Goal: Information Seeking & Learning: Learn about a topic

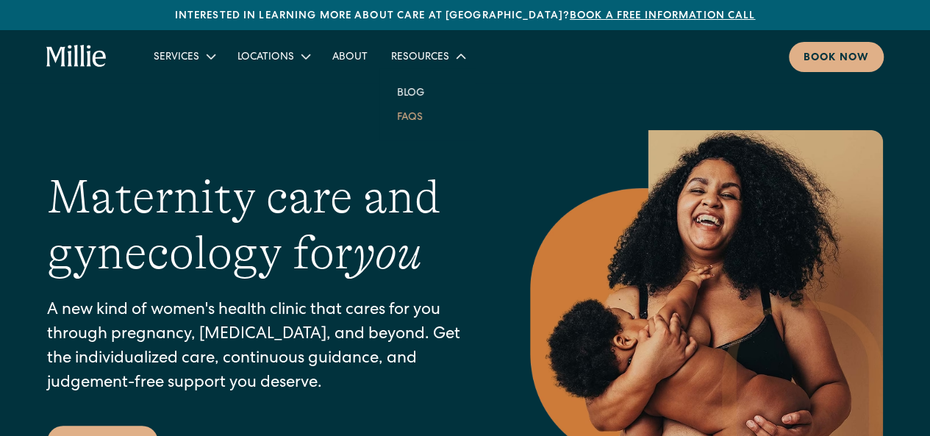
click at [418, 118] on link "FAQs" at bounding box center [409, 116] width 49 height 24
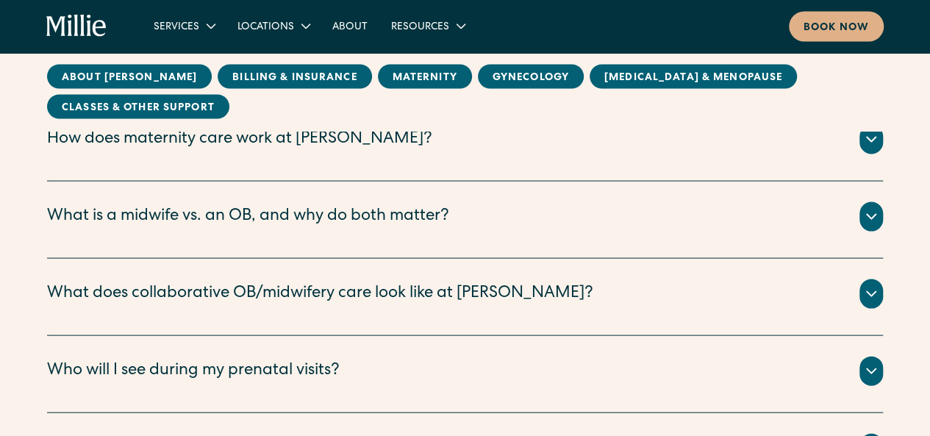
scroll to position [1407, 0]
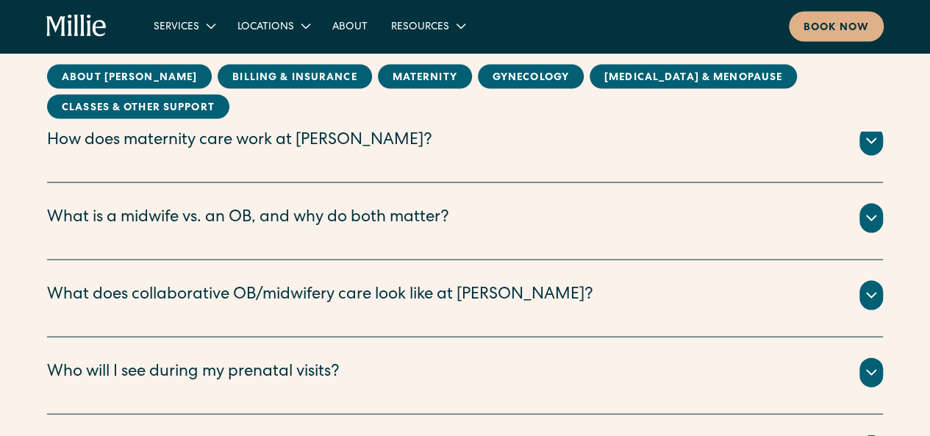
click at [374, 240] on div "What is a midwife vs. an OB, and why do both matter? Certified Nurse Midwife Th…" at bounding box center [465, 221] width 836 height 77
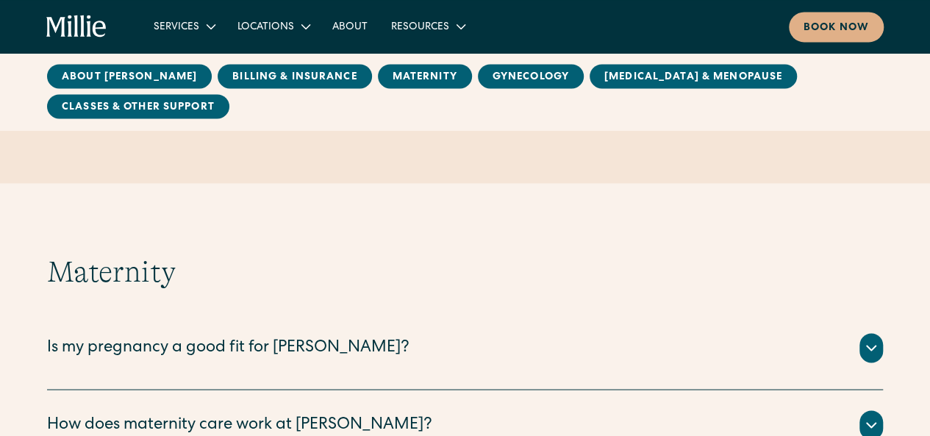
scroll to position [1101, 0]
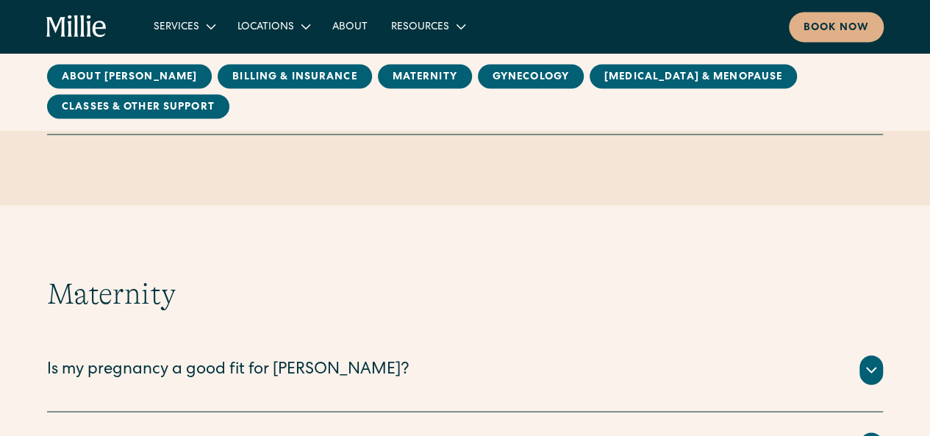
click at [283, 352] on div "Is my pregnancy a good fit for [PERSON_NAME]? The vast majority of pregnancies …" at bounding box center [465, 372] width 836 height 77
click at [293, 368] on div "Is my pregnancy a good fit for [PERSON_NAME]?" at bounding box center [228, 370] width 362 height 24
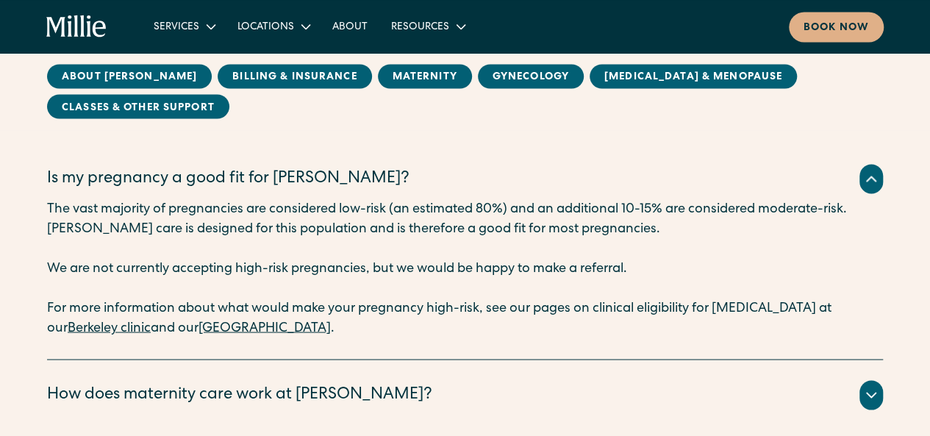
scroll to position [1293, 0]
